Goal: Check status: Check status

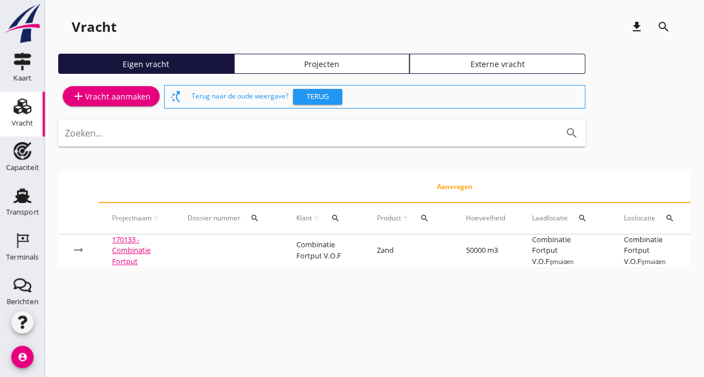
click at [443, 369] on div "cancel You are impersonating another user. Vracht download search Eigen vracht …" at bounding box center [374, 188] width 659 height 377
click at [17, 192] on use at bounding box center [22, 196] width 18 height 15
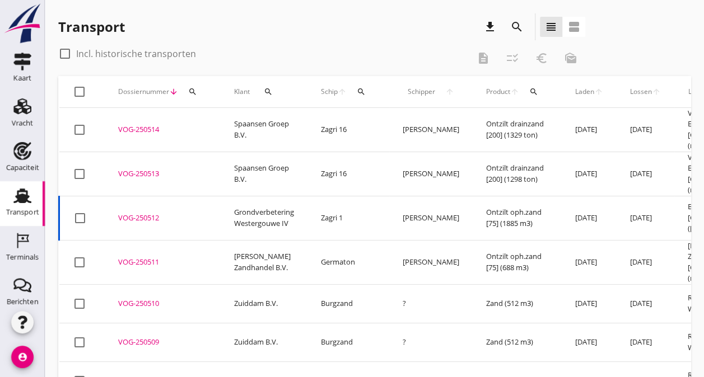
click at [514, 22] on icon "search" at bounding box center [516, 26] width 13 height 13
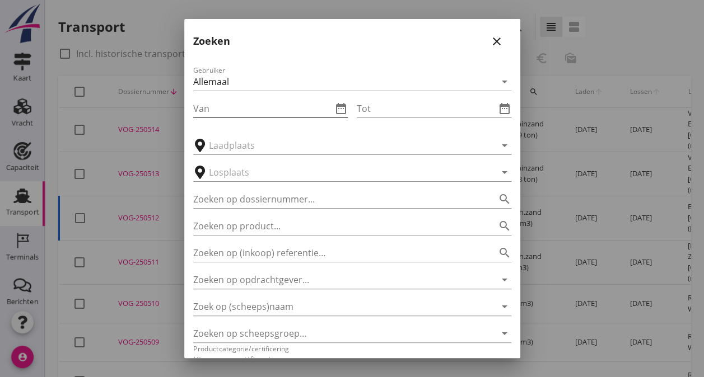
click at [222, 104] on input "Van" at bounding box center [262, 109] width 139 height 18
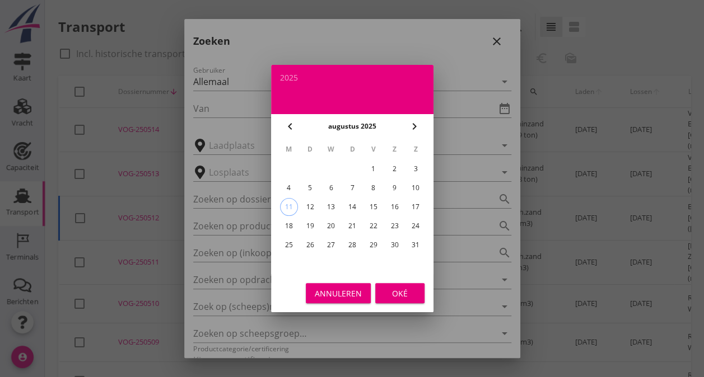
click at [294, 133] on button "chevron_left" at bounding box center [290, 126] width 20 height 20
click at [286, 224] on div "21" at bounding box center [288, 226] width 18 height 18
type input "[DATE]"
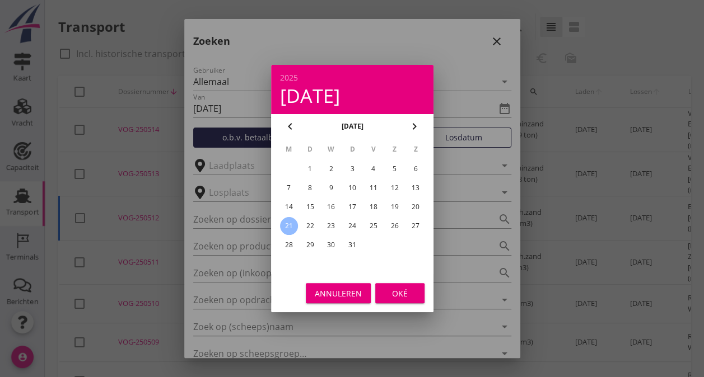
click at [378, 299] on button "Oké" at bounding box center [399, 293] width 49 height 20
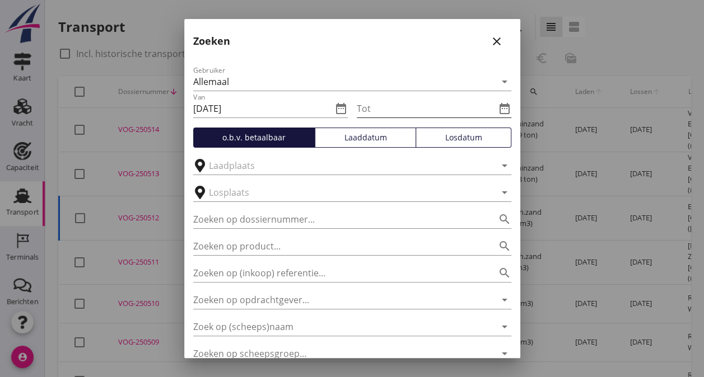
click at [498, 105] on icon "date_range" at bounding box center [504, 108] width 13 height 13
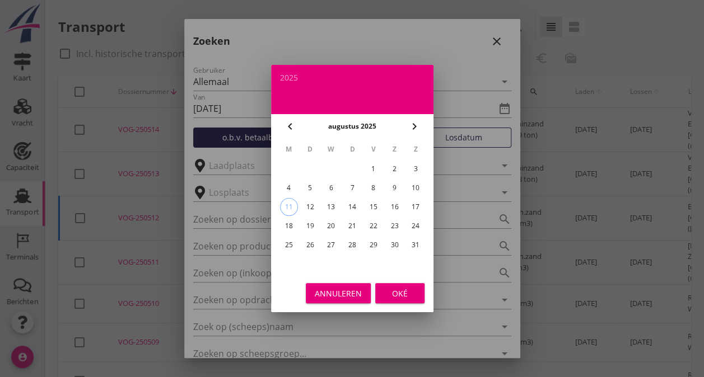
click at [290, 123] on icon "chevron_left" at bounding box center [289, 126] width 13 height 13
click at [391, 223] on div "26" at bounding box center [394, 226] width 18 height 18
type input "[DATE]"
click at [394, 289] on div "Oké" at bounding box center [399, 294] width 31 height 12
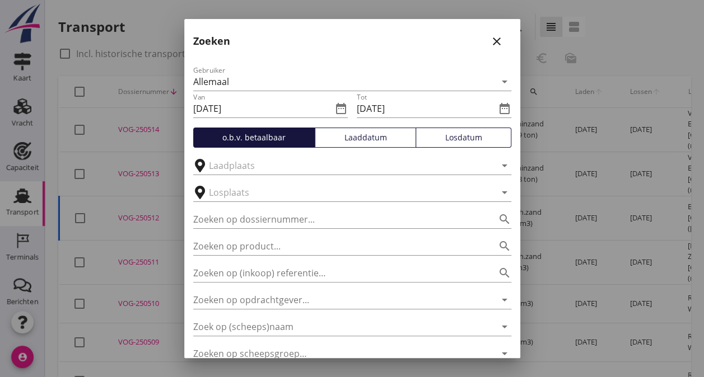
click at [456, 140] on div "Losdatum" at bounding box center [464, 138] width 86 height 12
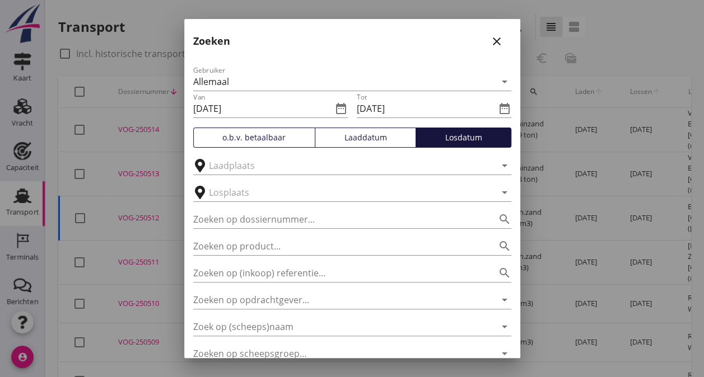
scroll to position [105, 0]
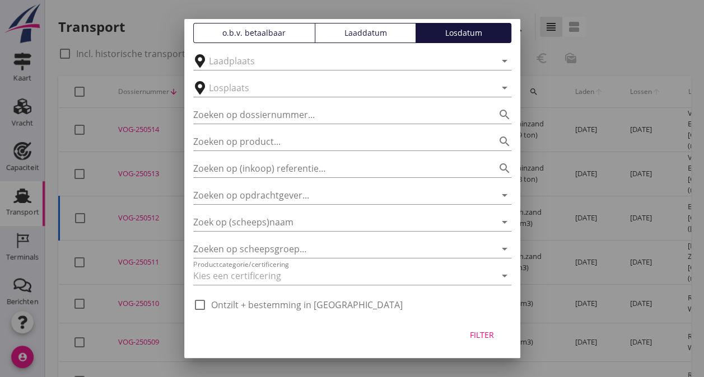
click at [472, 334] on div "Filter" at bounding box center [482, 335] width 31 height 12
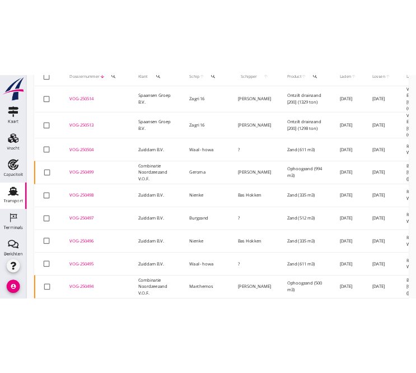
scroll to position [0, 0]
